Goal: Information Seeking & Learning: Learn about a topic

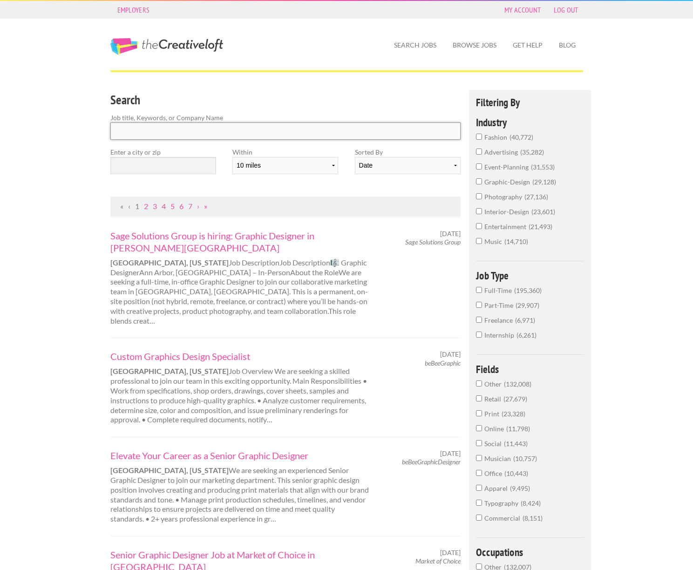
drag, startPoint x: 142, startPoint y: 128, endPoint x: 280, endPoint y: 131, distance: 137.9
click at [143, 128] on input "Search" at bounding box center [285, 131] width 351 height 17
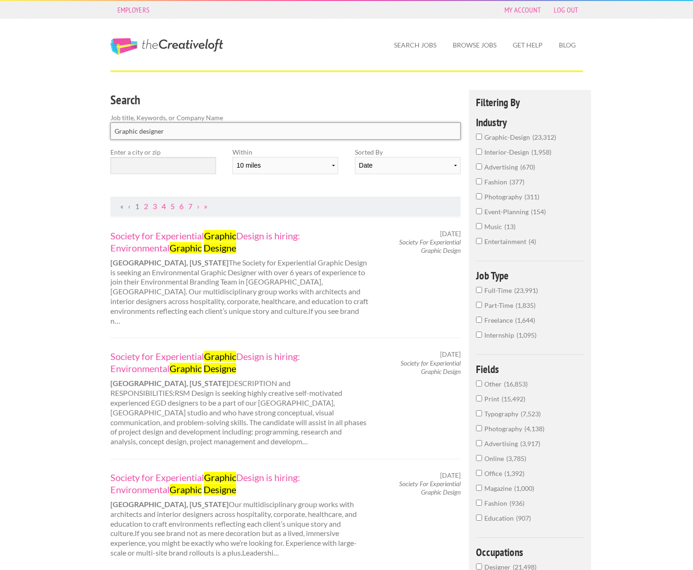
type input "Graphic designer"
click button "submit" at bounding box center [0, 0] width 0 height 0
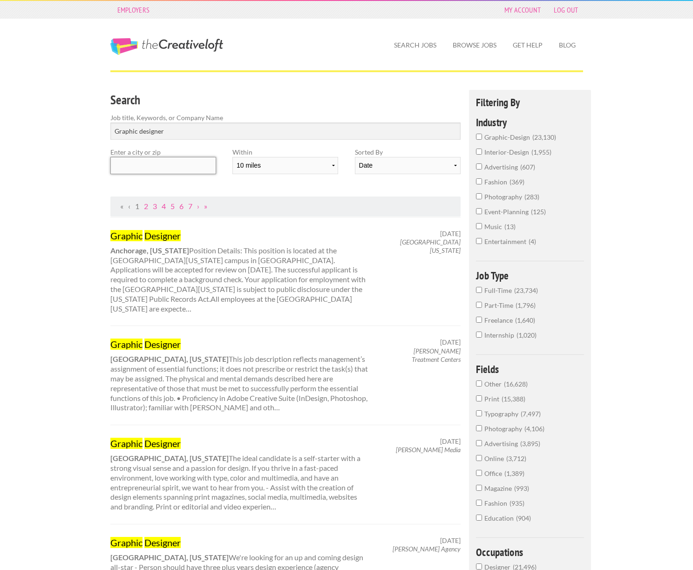
click at [122, 163] on input "text" at bounding box center [163, 165] width 106 height 17
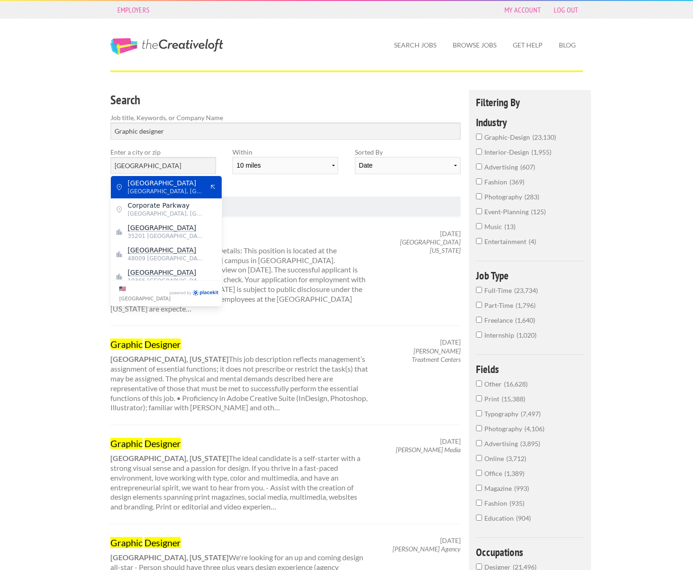
click at [161, 189] on span "[GEOGRAPHIC_DATA], [GEOGRAPHIC_DATA]" at bounding box center [166, 191] width 76 height 8
type input "[GEOGRAPHIC_DATA]"
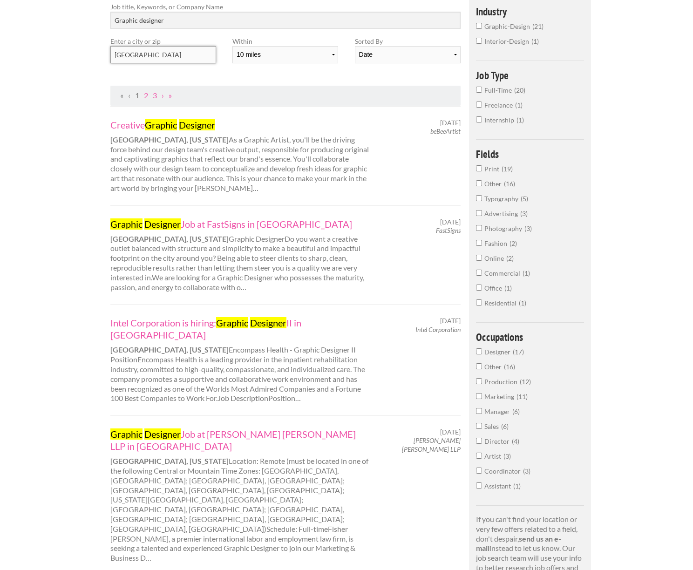
scroll to position [111, 0]
click at [146, 125] on link "Creative Graphic Designer" at bounding box center [239, 124] width 259 height 12
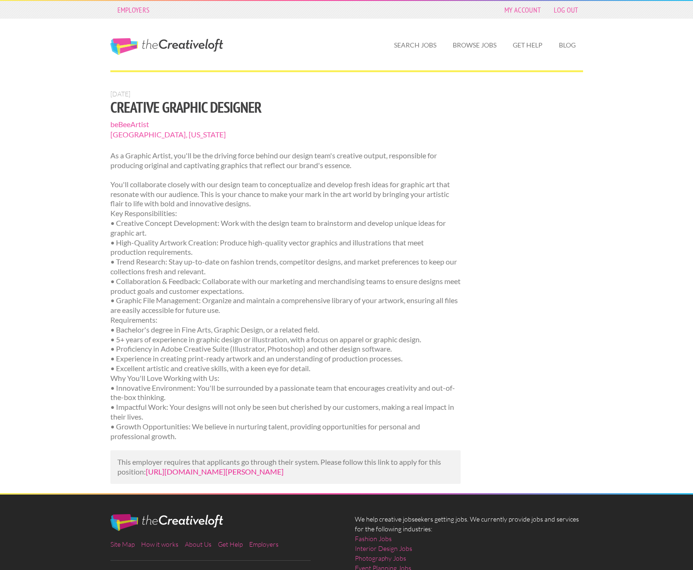
click at [233, 467] on link "[URL][DOMAIN_NAME][PERSON_NAME]" at bounding box center [215, 471] width 138 height 9
